Goal: Task Accomplishment & Management: Use online tool/utility

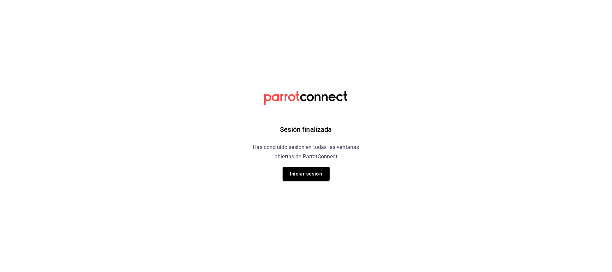
click at [324, 167] on button "Iniciar sesión" at bounding box center [306, 174] width 47 height 14
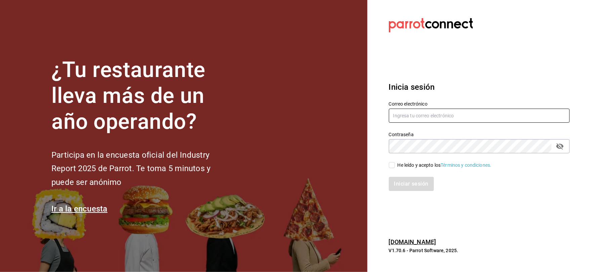
type input "gerenciatulipannegro@gmail.com"
click at [391, 164] on input "He leído y acepto los Términos y condiciones." at bounding box center [392, 165] width 6 height 6
checkbox input "true"
click at [406, 181] on button "Iniciar sesión" at bounding box center [412, 184] width 46 height 14
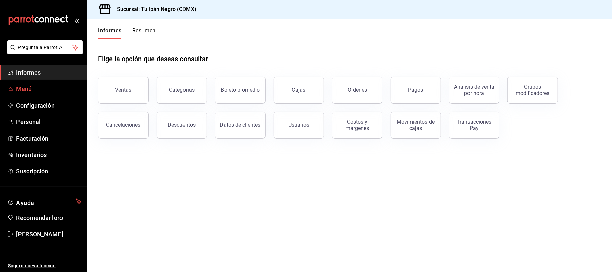
click at [34, 91] on span "Menú" at bounding box center [49, 88] width 66 height 9
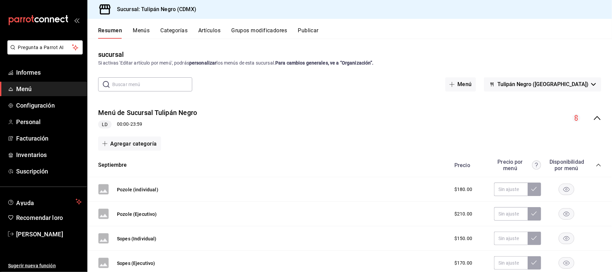
click at [209, 31] on font "Artículos" at bounding box center [209, 30] width 22 height 6
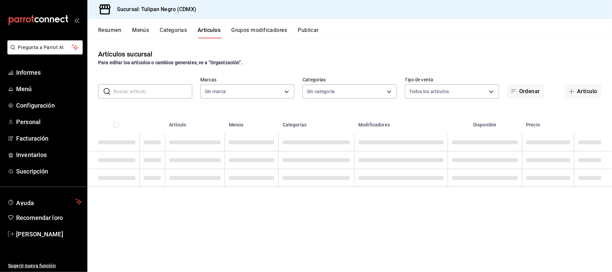
type input "02b478a3-6360-4822-a852-509f8d1e5124"
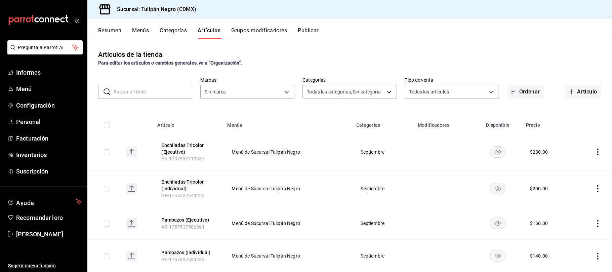
type input "e83bfb71-766f-472c-84f8-65ed6e6617dc,7e9e007c-ebc9-45b2-8b13-0394ee6686bd,0b5aa…"
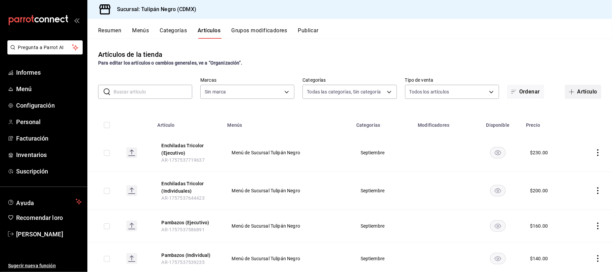
click at [577, 88] on font "Artículo" at bounding box center [587, 91] width 20 height 6
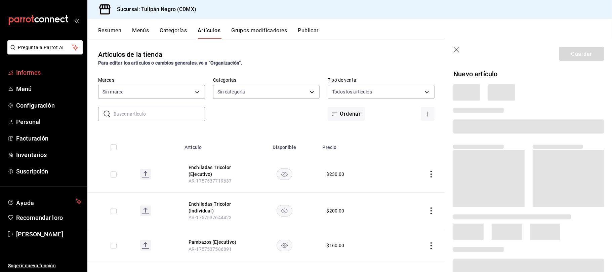
type input "e83bfb71-766f-472c-84f8-65ed6e6617dc,7e9e007c-ebc9-45b2-8b13-0394ee6686bd,0b5aa…"
type input "02b478a3-6360-4822-a852-509f8d1e5124"
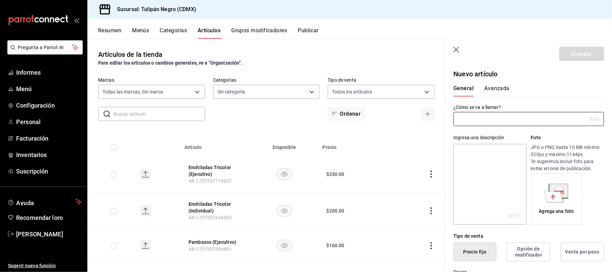
type input "AR-1758298095340"
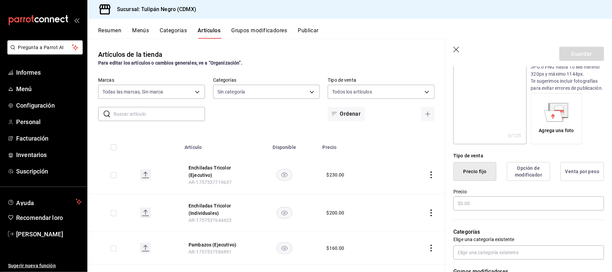
scroll to position [82, 0]
type input "Extra de Tocino"
click at [484, 209] on input "text" at bounding box center [528, 202] width 151 height 14
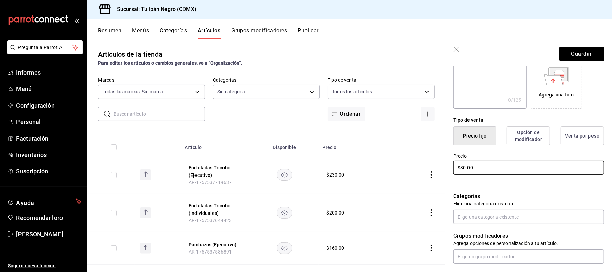
scroll to position [119, 0]
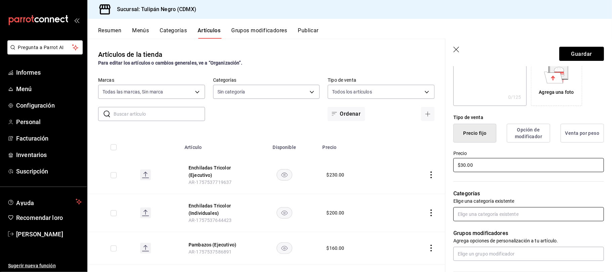
type input "$30.00"
click at [546, 221] on input "text" at bounding box center [528, 214] width 151 height 14
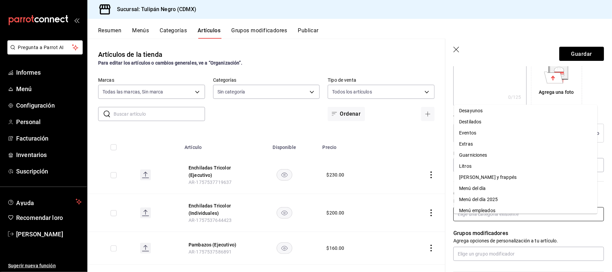
scroll to position [77, 0]
click at [474, 145] on li "Extras" at bounding box center [525, 146] width 143 height 11
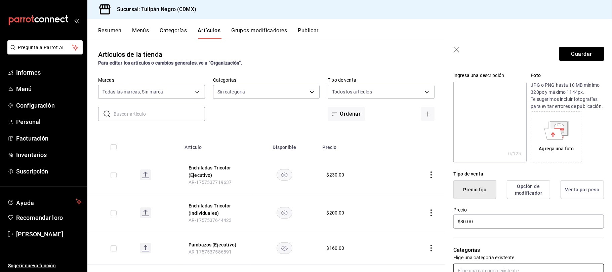
scroll to position [62, 0]
click at [539, 196] on font "Opción de modificador" at bounding box center [528, 189] width 35 height 13
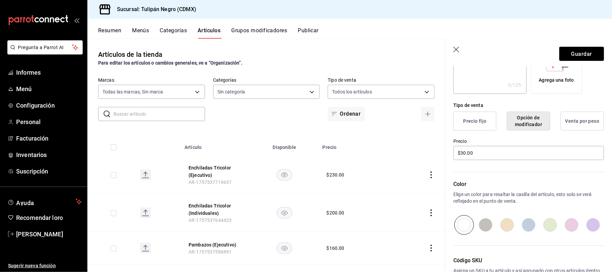
scroll to position [131, 0]
click at [583, 124] on font "Venta por peso" at bounding box center [582, 121] width 34 height 6
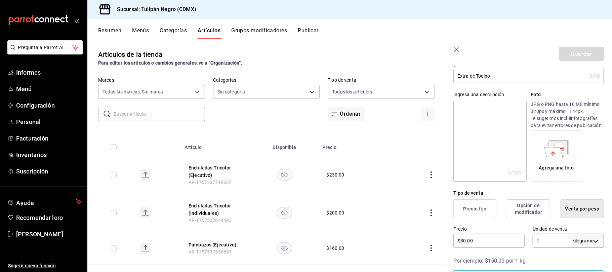
scroll to position [0, 0]
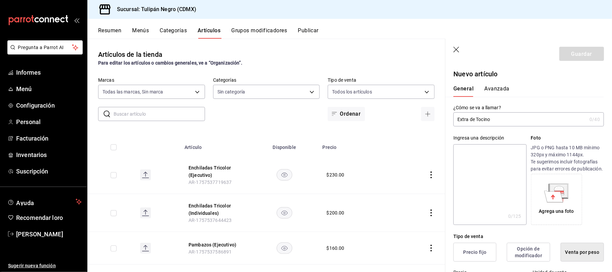
click at [497, 84] on div "General Avanzada" at bounding box center [524, 88] width 159 height 18
click at [498, 87] on font "Avanzada" at bounding box center [496, 88] width 25 height 6
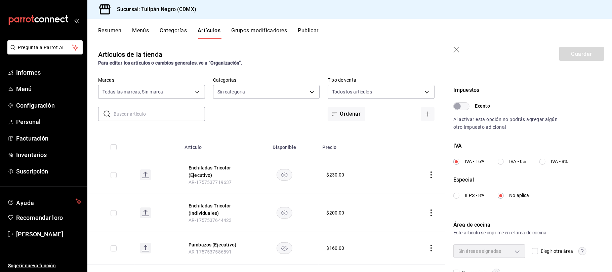
scroll to position [203, 0]
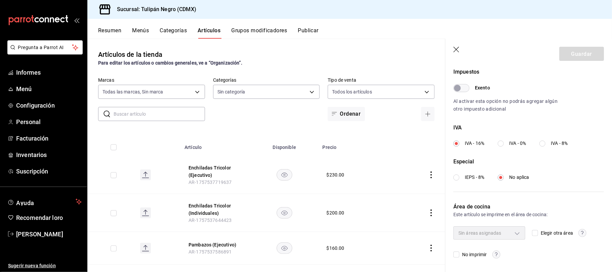
click at [517, 232] on div "Sin áreas asignadas" at bounding box center [489, 232] width 72 height 13
click at [532, 234] on input "Elegir otra área" at bounding box center [535, 233] width 6 height 6
checkbox input "true"
click at [517, 234] on body "Pregunta a Parrot AI Informes Menú Configuración Personal Facturación Inventari…" at bounding box center [306, 136] width 612 height 272
click at [461, 260] on input "checkbox" at bounding box center [462, 262] width 6 height 6
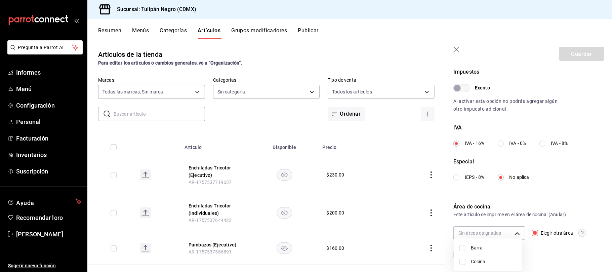
checkbox input "true"
type input "837a182f-d626-4478-9eee-45c24fa24074"
click at [608, 184] on div at bounding box center [306, 136] width 612 height 272
click at [533, 231] on input "Elegir otra área" at bounding box center [535, 233] width 6 height 6
checkbox input "false"
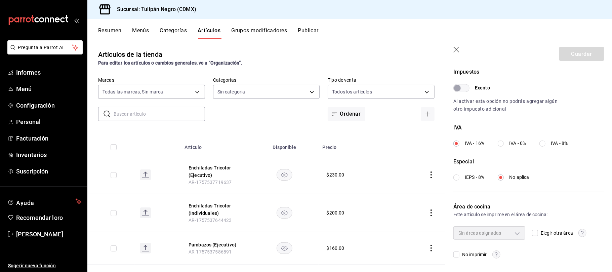
click at [538, 232] on span "Elegir otra área" at bounding box center [555, 233] width 35 height 7
click at [535, 232] on input "Elegir otra área" at bounding box center [535, 233] width 6 height 6
checkbox input "true"
click at [517, 233] on body "Pregunta a Parrot AI Informes Menú Configuración Personal Facturación Inventari…" at bounding box center [306, 136] width 612 height 272
click at [463, 261] on input "checkbox" at bounding box center [462, 262] width 6 height 6
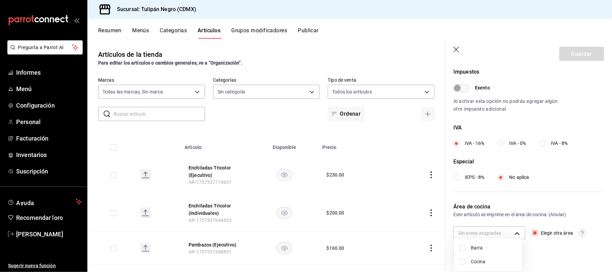
checkbox input "true"
type input "837a182f-d626-4478-9eee-45c24fa24074"
drag, startPoint x: 608, startPoint y: 181, endPoint x: 610, endPoint y: 83, distance: 98.1
click at [610, 83] on div at bounding box center [306, 136] width 612 height 272
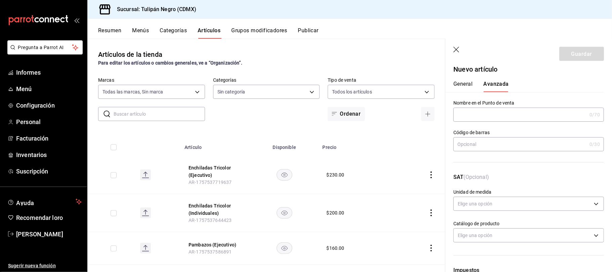
scroll to position [0, 0]
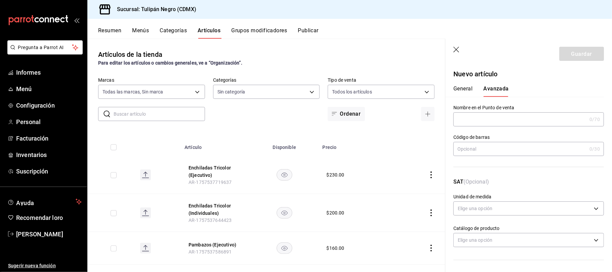
click at [468, 86] on font "General" at bounding box center [462, 88] width 19 height 6
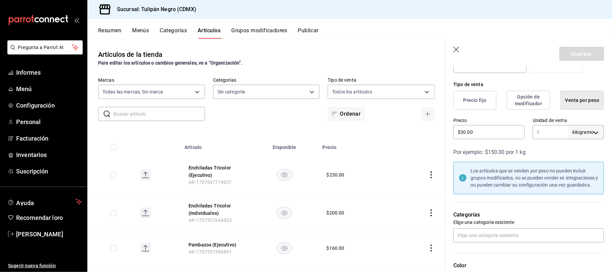
scroll to position [152, 0]
click at [587, 136] on body "Pregunta a Parrot AI Informes Menú Configuración Personal Facturación Inventari…" at bounding box center [306, 136] width 612 height 272
click at [524, 101] on div at bounding box center [306, 136] width 612 height 272
click at [475, 101] on button "Precio fijo" at bounding box center [474, 99] width 43 height 19
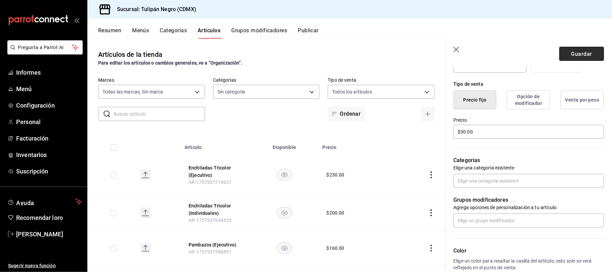
click at [577, 51] on font "Guardar" at bounding box center [581, 53] width 21 height 6
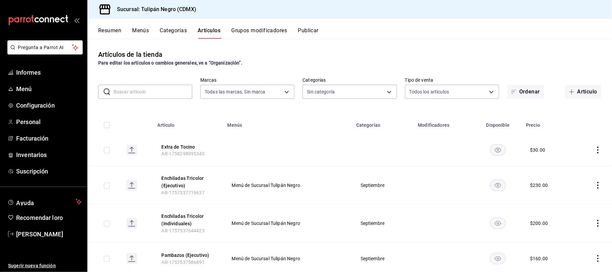
click at [594, 148] on icon "comportamiento" at bounding box center [597, 150] width 7 height 7
click at [572, 165] on font "Editar" at bounding box center [568, 165] width 13 height 5
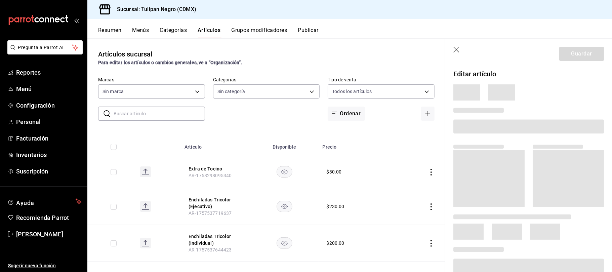
type input "e83bfb71-766f-472c-84f8-65ed6e6617dc,7e9e007c-ebc9-45b2-8b13-0394ee6686bd,0b5aa…"
type input "02b478a3-6360-4822-a852-509f8d1e5124"
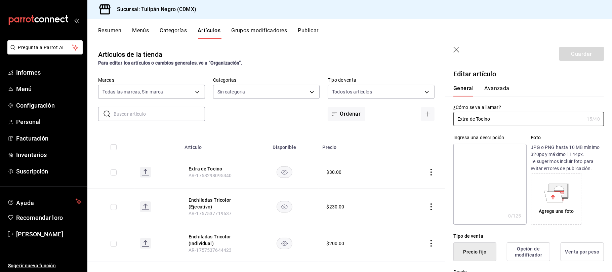
type input "$30.00"
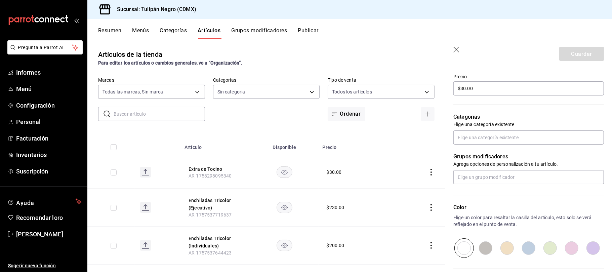
scroll to position [195, 0]
click at [512, 144] on input "text" at bounding box center [528, 138] width 151 height 14
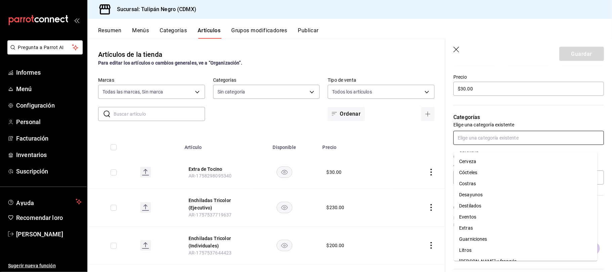
scroll to position [44, 0]
drag, startPoint x: 480, startPoint y: 213, endPoint x: 468, endPoint y: 228, distance: 18.7
click at [468, 228] on font "Extras" at bounding box center [466, 226] width 14 height 5
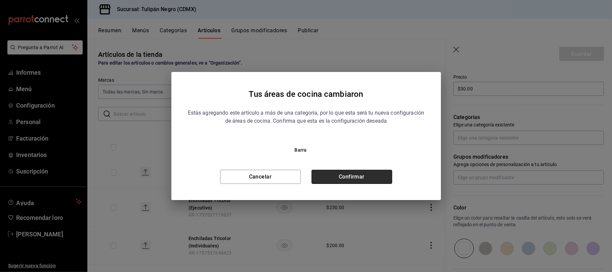
click at [359, 179] on button "Confirmar" at bounding box center [351, 177] width 81 height 14
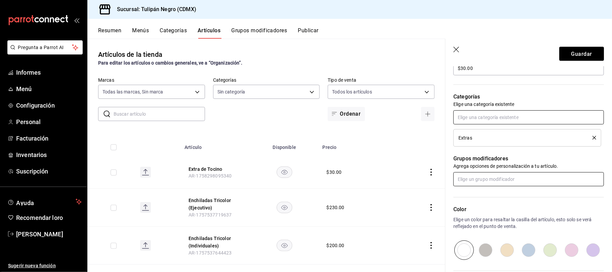
scroll to position [219, 0]
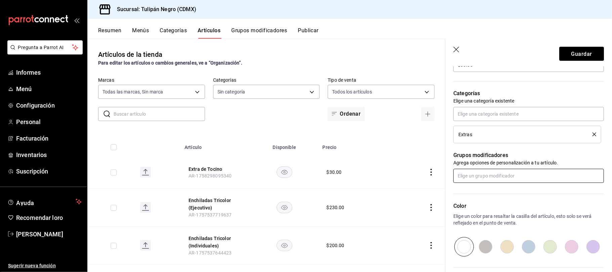
click at [503, 180] on input "text" at bounding box center [528, 176] width 151 height 14
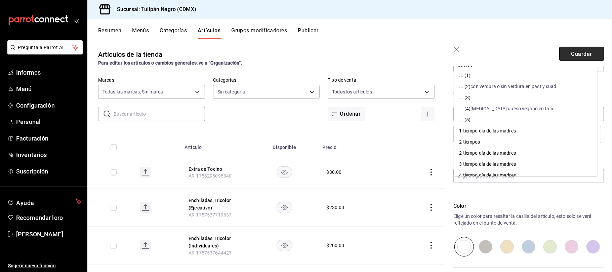
click at [571, 53] on font "Guardar" at bounding box center [581, 53] width 21 height 6
